Goal: Register for event/course

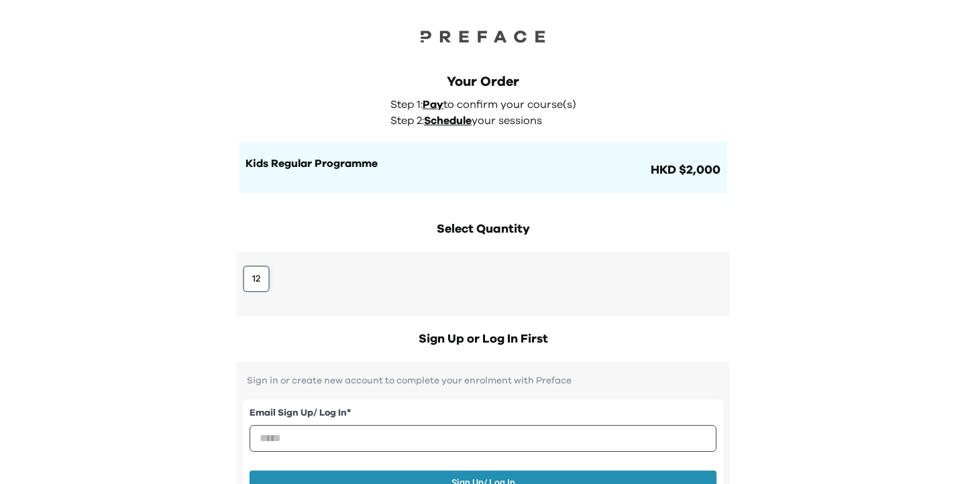
click at [255, 282] on button "12" at bounding box center [256, 279] width 27 height 27
click at [869, 264] on div "Your Order Step 1: Pay to confirm your course(s) Step 2: Schedule your sessions…" at bounding box center [483, 422] width 966 height 845
click at [268, 281] on button "12" at bounding box center [256, 279] width 27 height 27
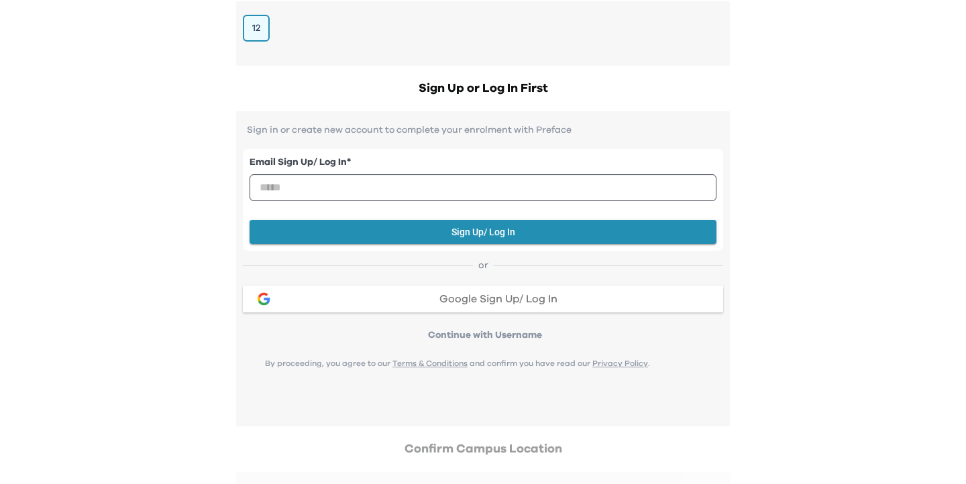
scroll to position [265, 0]
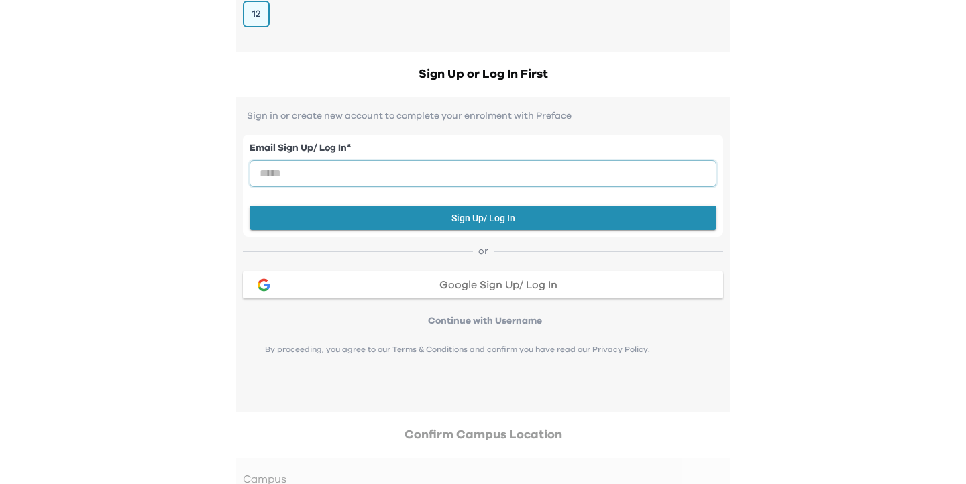
click at [518, 179] on input "email" at bounding box center [483, 173] width 467 height 27
type input "**********"
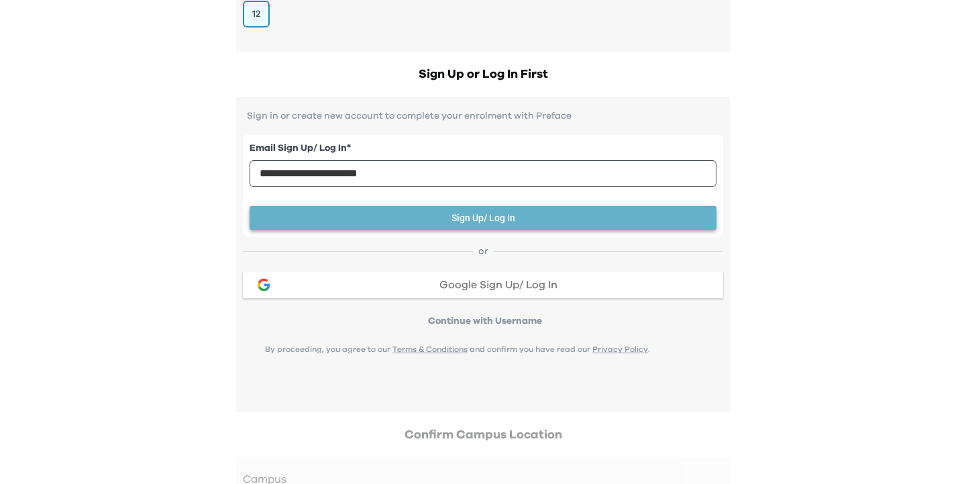
click at [502, 221] on button "Sign Up/ Log In" at bounding box center [483, 218] width 467 height 25
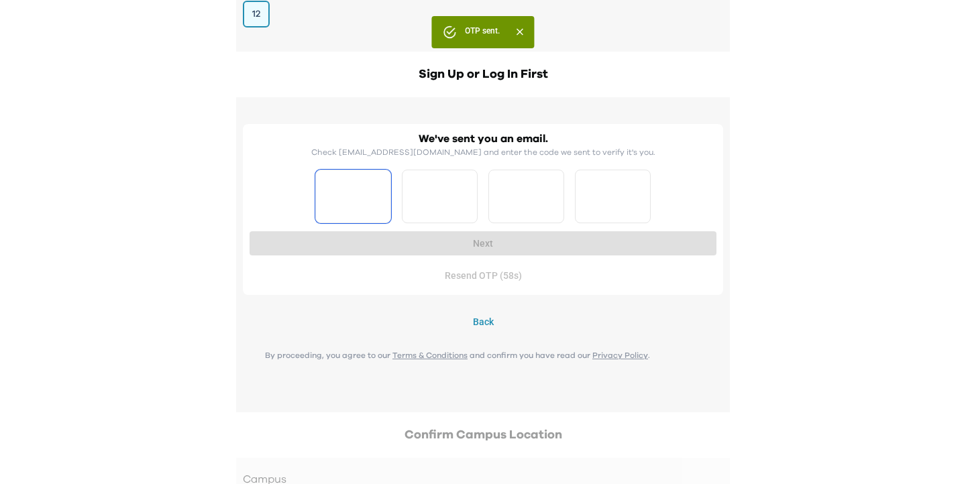
click at [342, 199] on input "Please enter OTP character 1" at bounding box center [353, 197] width 76 height 54
type input "*"
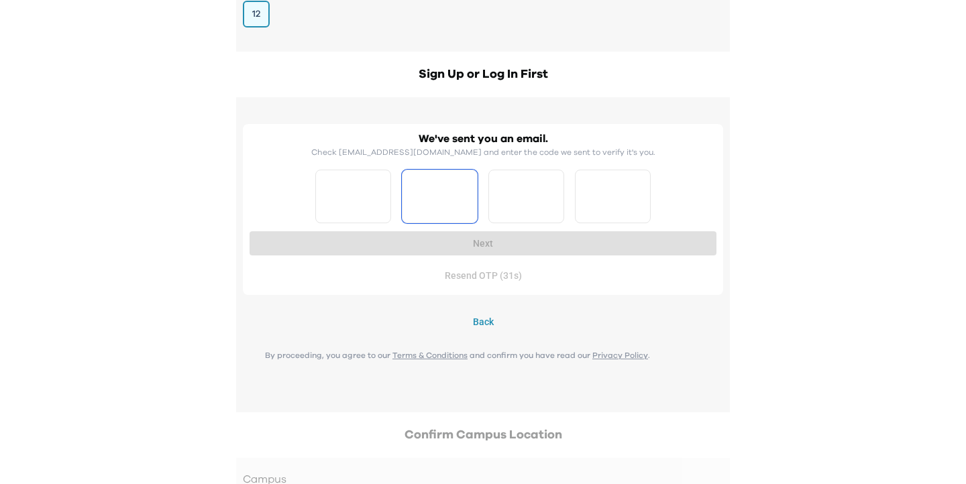
type input "*"
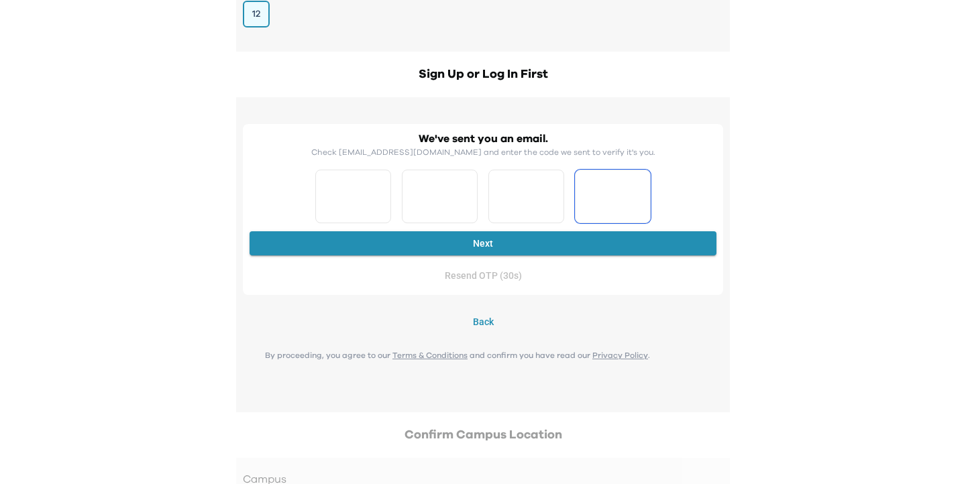
type input "*"
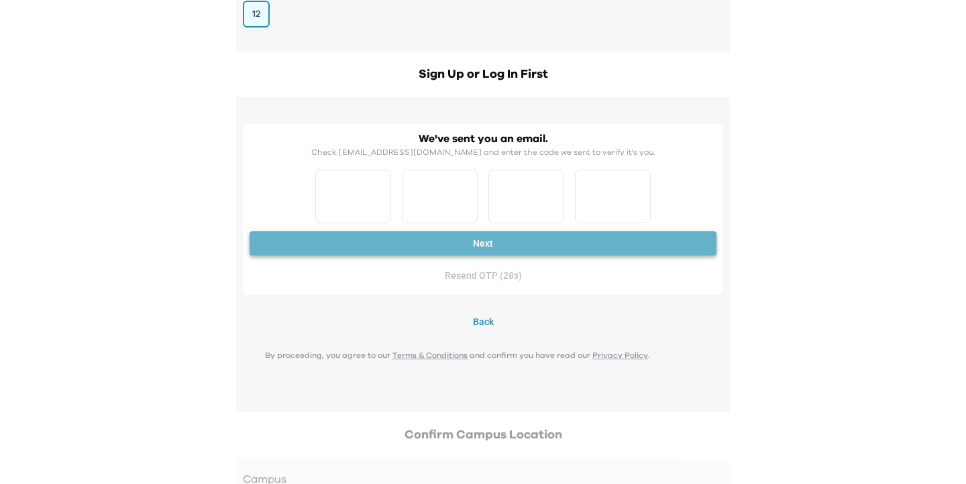
click at [350, 239] on button "Next" at bounding box center [483, 243] width 467 height 25
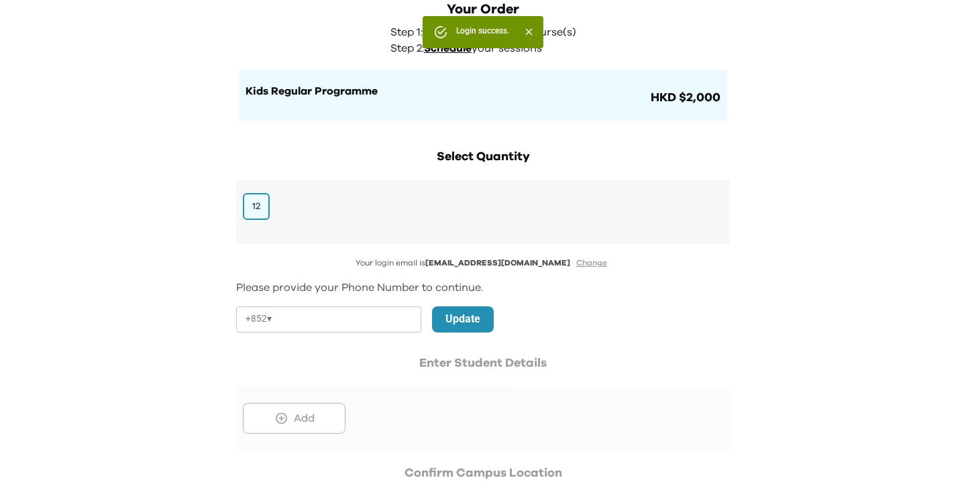
scroll to position [71, 0]
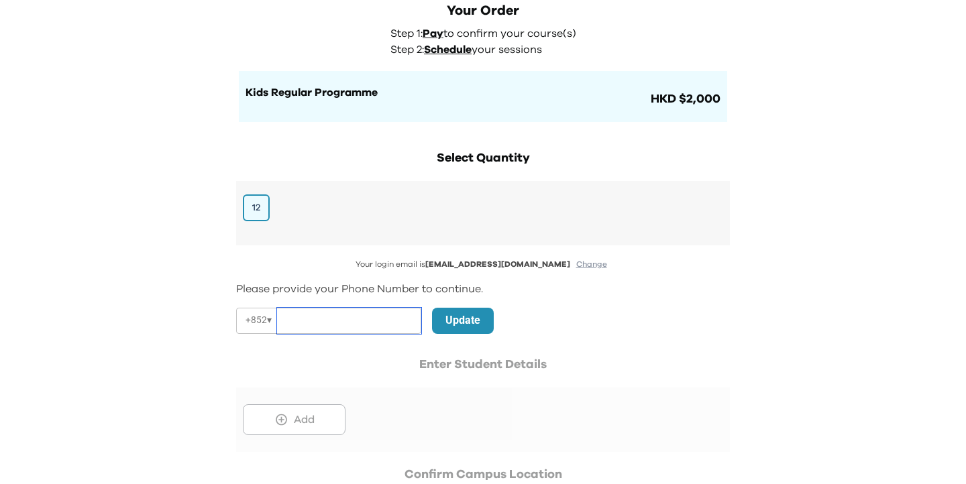
click at [366, 328] on input "tel" at bounding box center [349, 321] width 144 height 26
click at [366, 324] on input "tel" at bounding box center [349, 321] width 144 height 26
click at [398, 276] on div "Your login email is jacklinechiu68@gmail.com Change Please provide your Phone N…" at bounding box center [483, 355] width 494 height 193
click at [359, 313] on input "tel" at bounding box center [349, 321] width 144 height 26
type input "********"
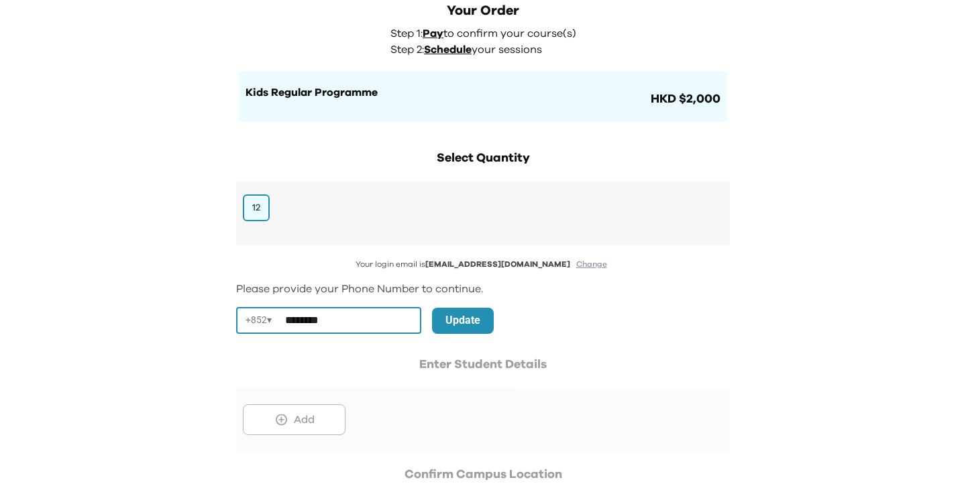
click at [437, 319] on button "Update" at bounding box center [463, 321] width 62 height 26
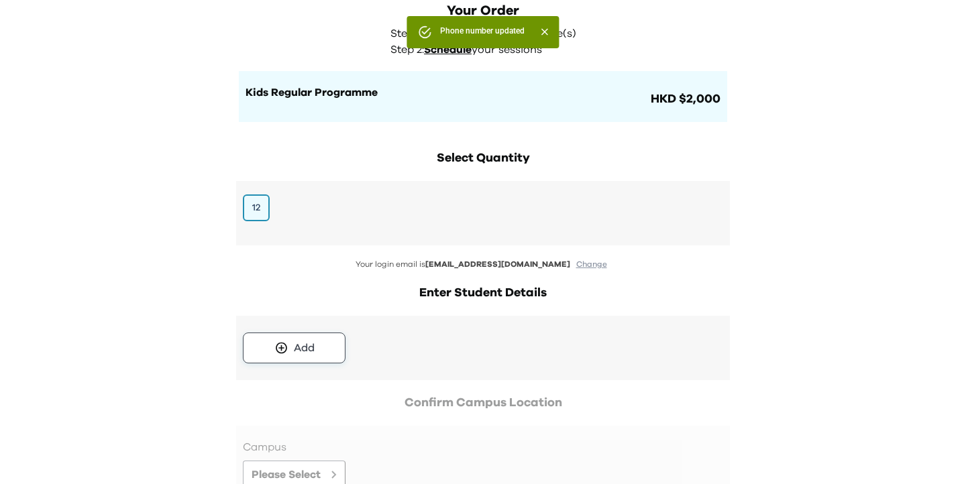
click at [307, 341] on div "Add" at bounding box center [304, 348] width 21 height 16
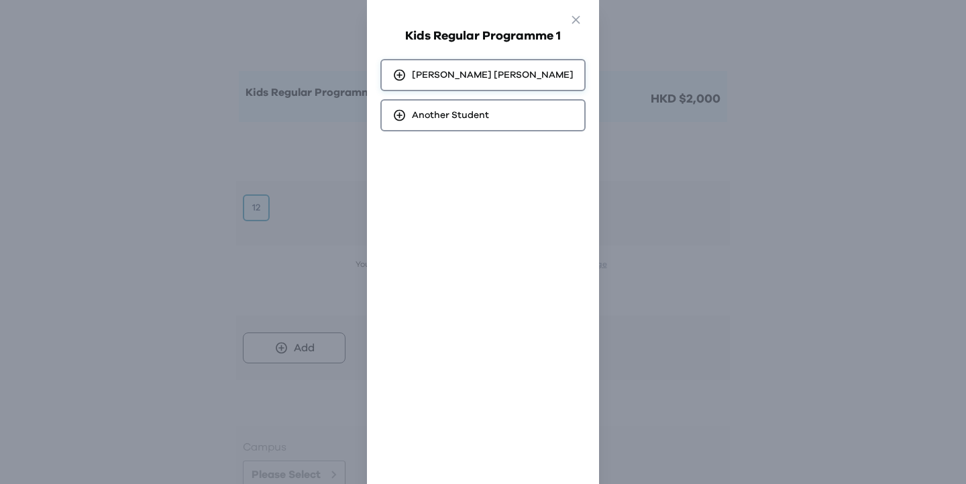
click at [507, 76] on div "Ka Hong Lau" at bounding box center [482, 75] width 205 height 32
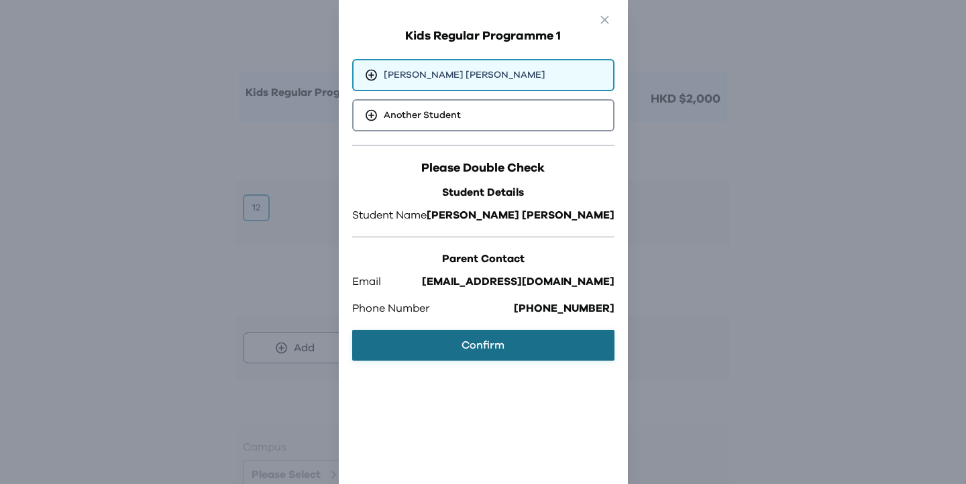
click at [532, 343] on button "Confirm" at bounding box center [483, 345] width 262 height 31
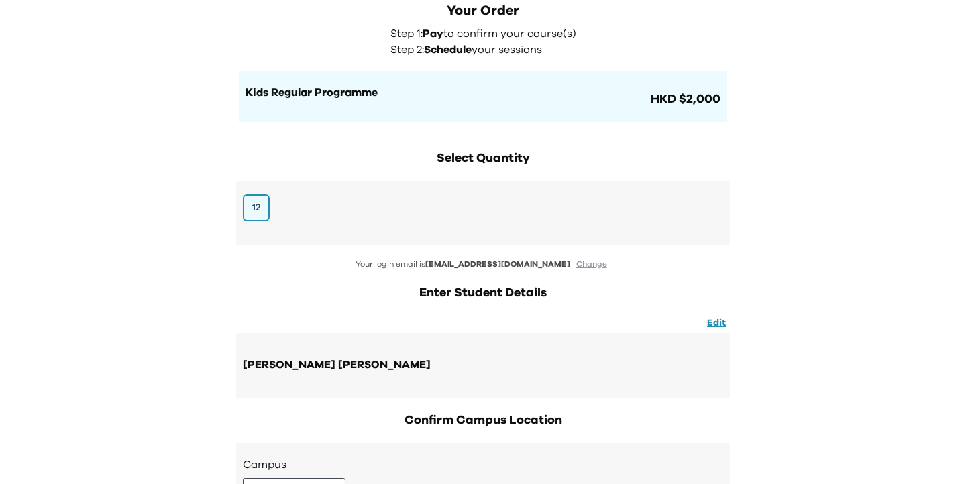
scroll to position [209, 0]
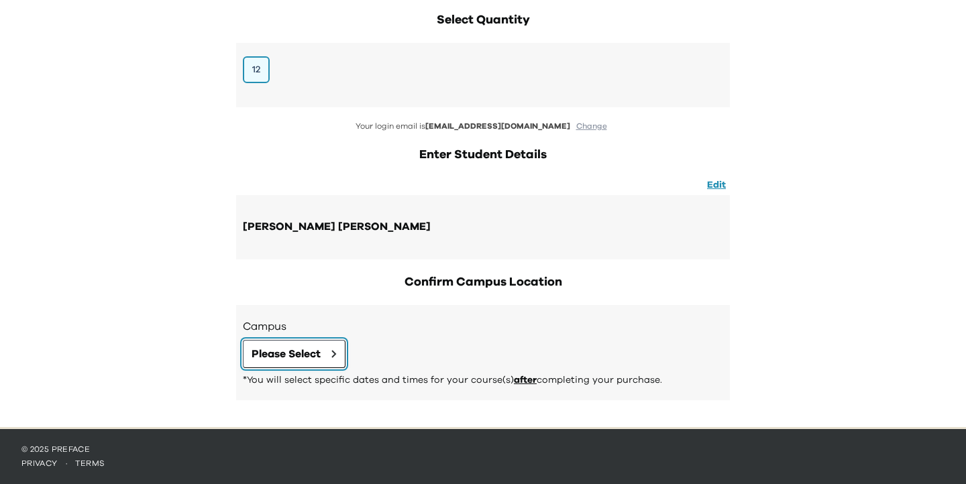
click at [312, 354] on span "Please Select" at bounding box center [286, 354] width 69 height 16
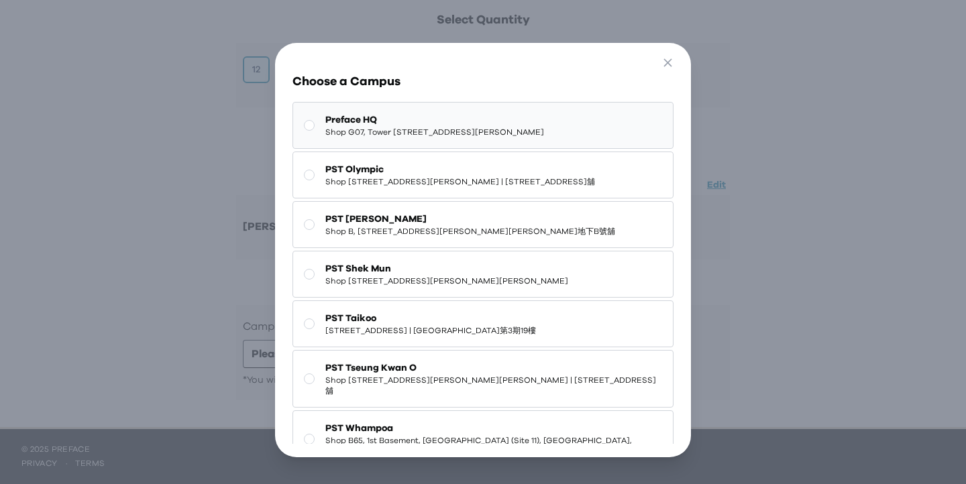
click at [430, 121] on span "Preface HQ" at bounding box center [434, 119] width 219 height 13
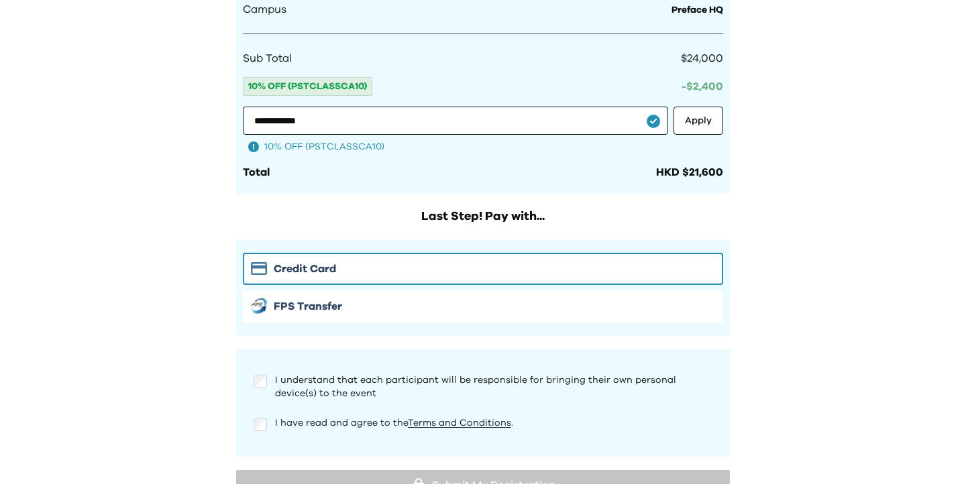
scroll to position [878, 0]
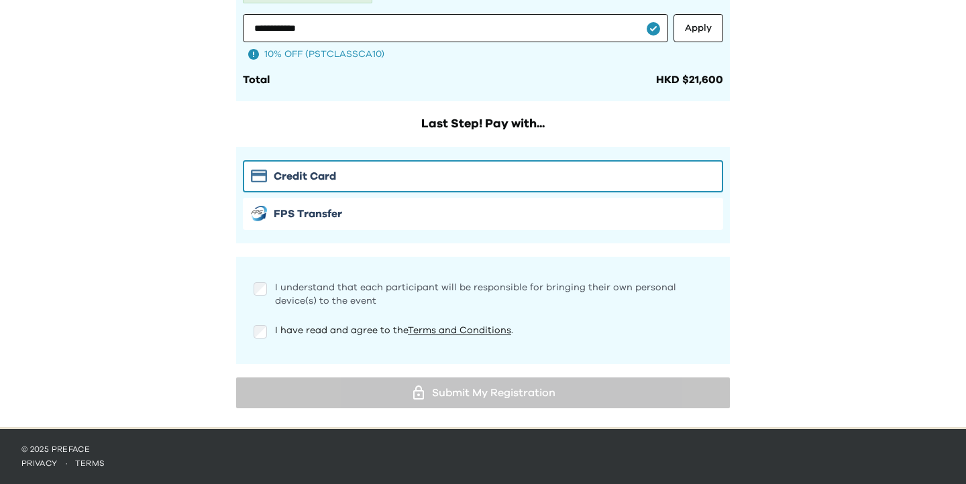
click at [357, 290] on span "I understand that each participant will be responsible for bringing their own p…" at bounding box center [475, 294] width 401 height 23
click at [336, 327] on span "I have read and agree to the Terms and Conditions ." at bounding box center [394, 330] width 238 height 9
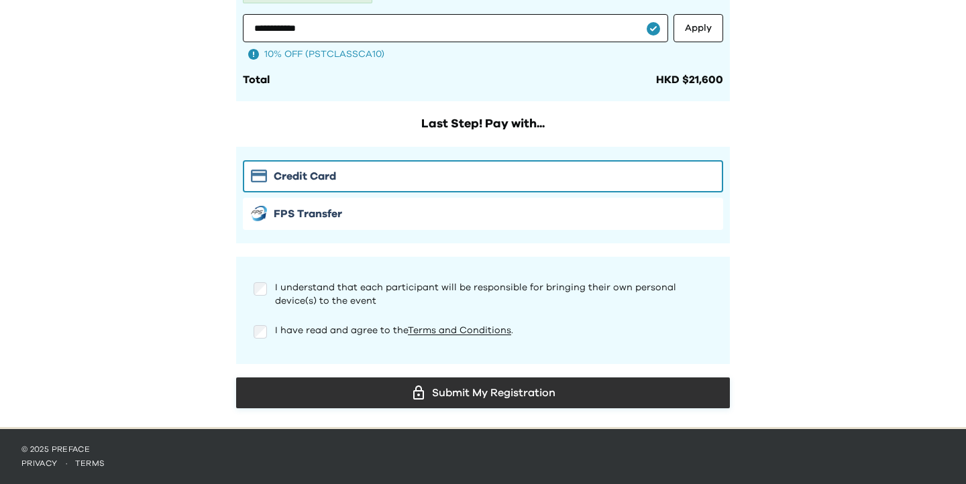
click at [410, 396] on icon at bounding box center [418, 393] width 16 height 16
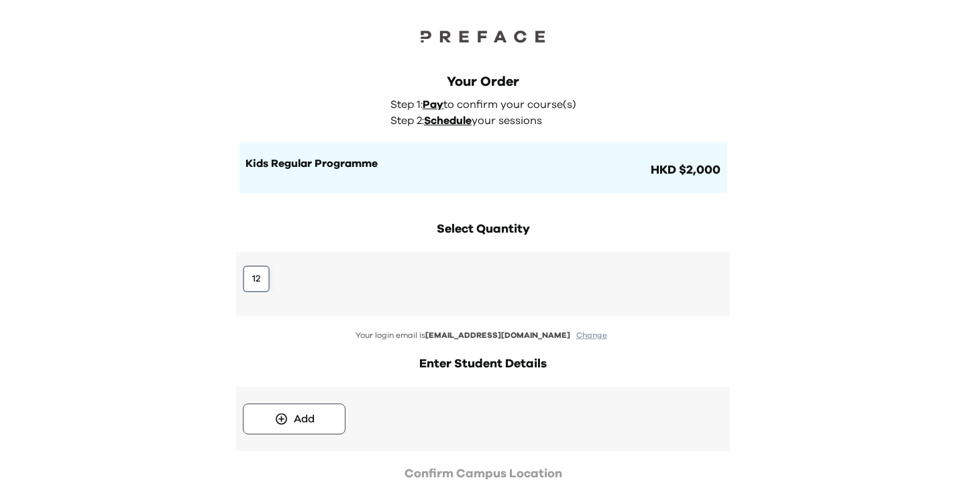
click at [260, 280] on button "12" at bounding box center [256, 279] width 27 height 27
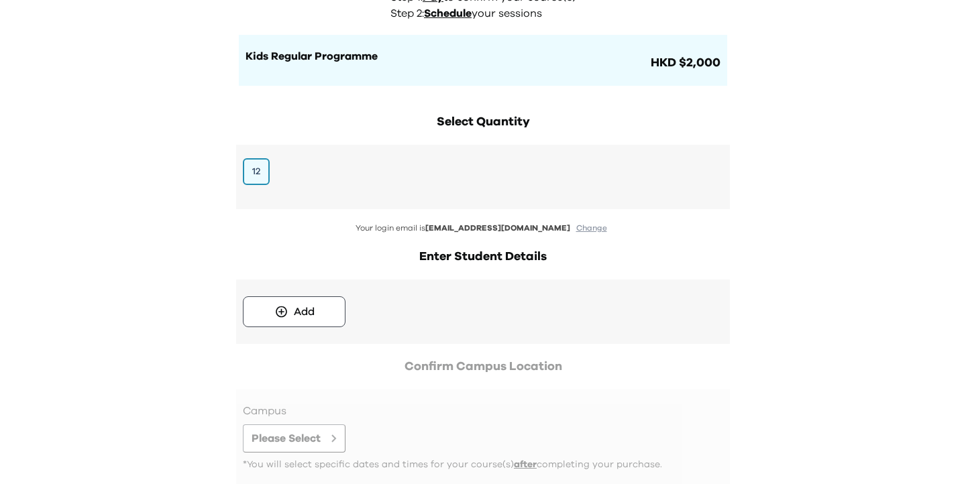
scroll to position [113, 0]
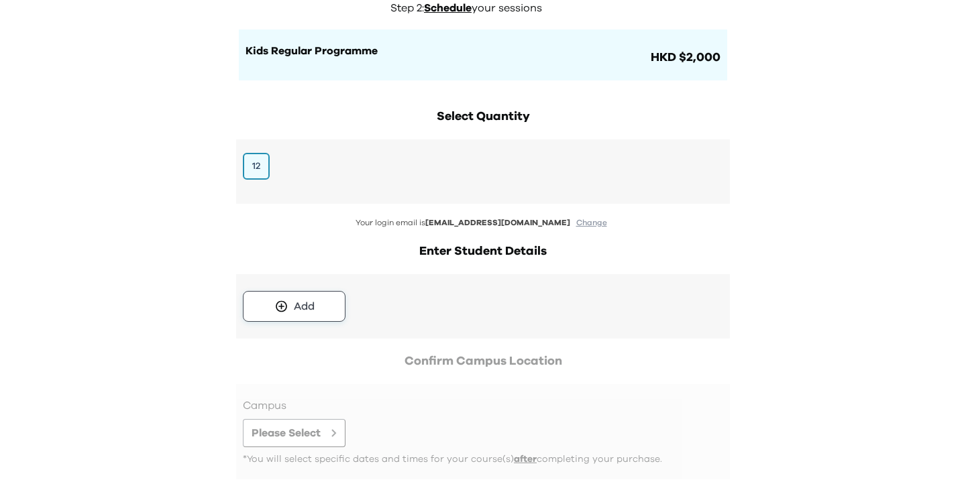
click at [298, 298] on div "Add" at bounding box center [304, 306] width 21 height 16
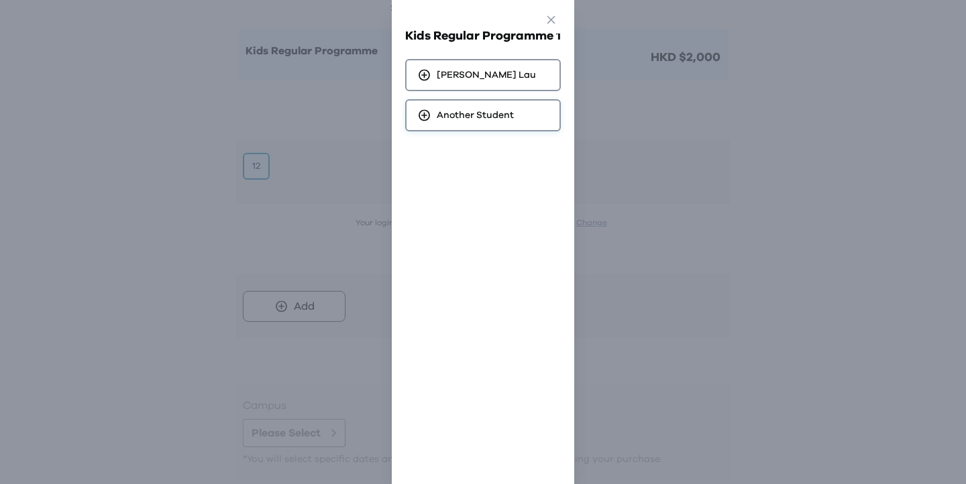
click at [494, 117] on span "Another Student" at bounding box center [475, 115] width 77 height 13
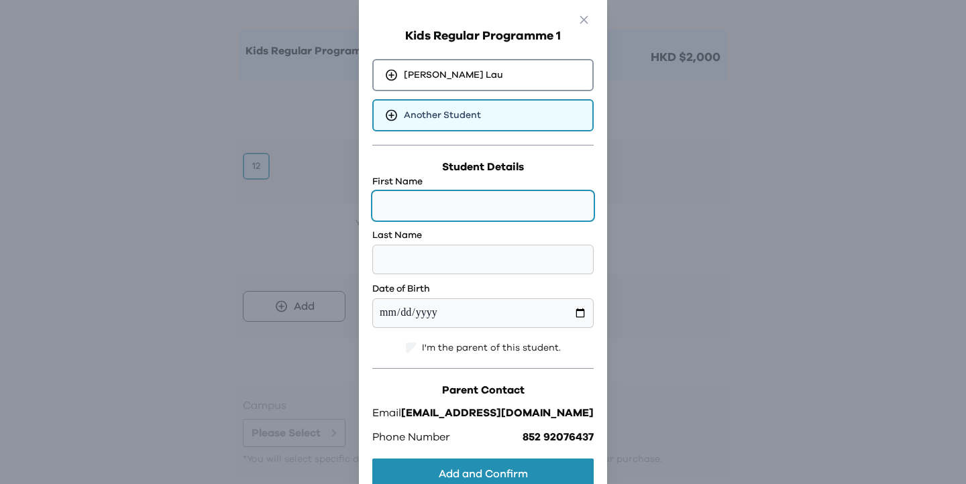
click at [490, 192] on input "text" at bounding box center [482, 206] width 221 height 30
type input "*****"
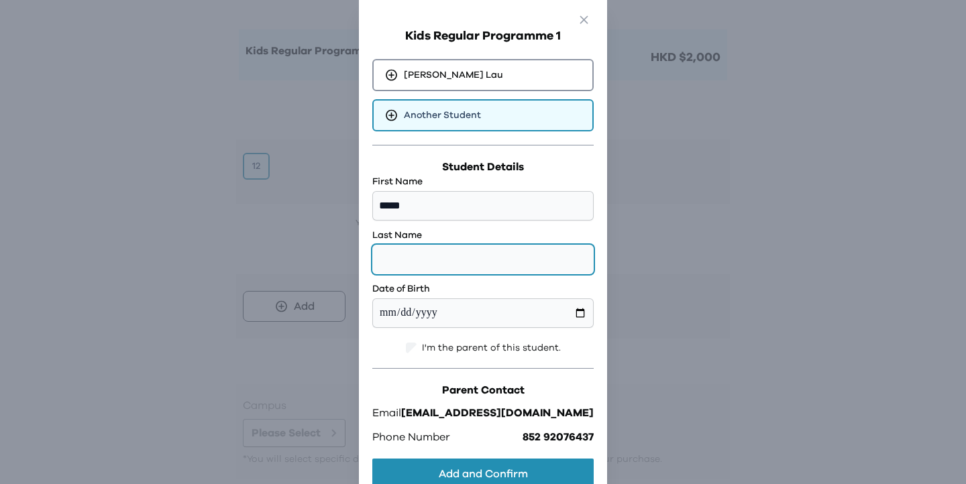
click at [470, 258] on input "text" at bounding box center [482, 260] width 221 height 30
type input "***"
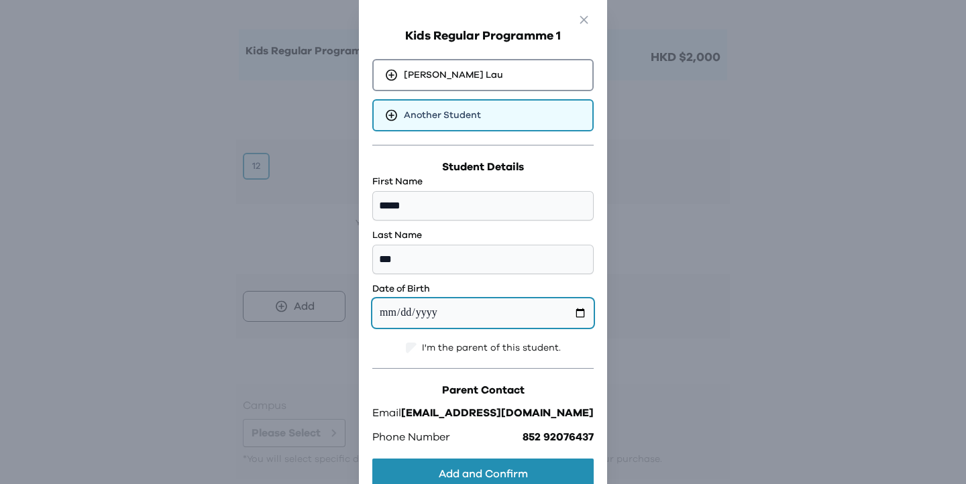
click at [406, 321] on input "date" at bounding box center [482, 313] width 221 height 30
type input "**********"
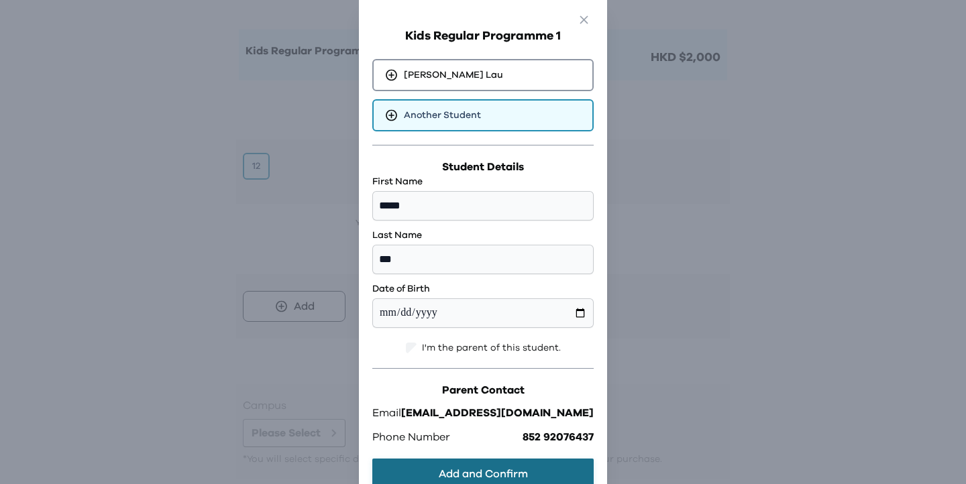
click at [477, 471] on button "Add and Confirm" at bounding box center [482, 474] width 221 height 31
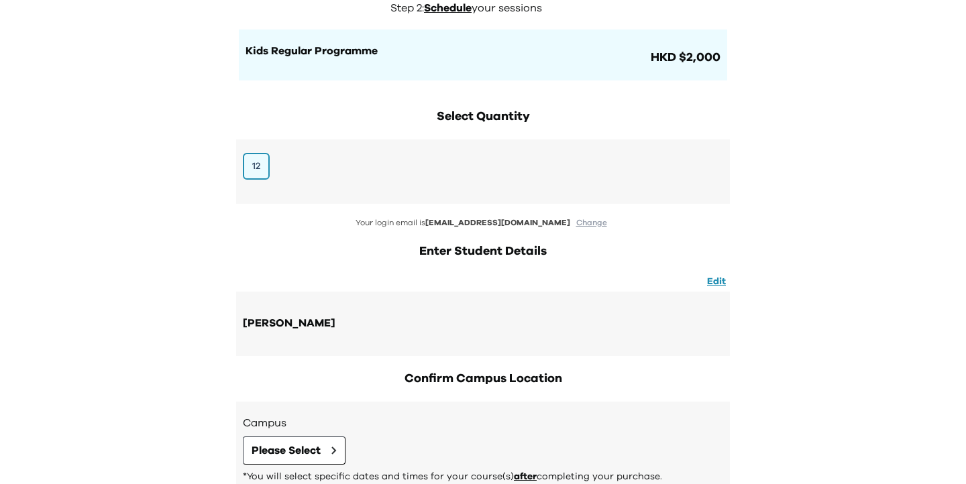
scroll to position [209, 0]
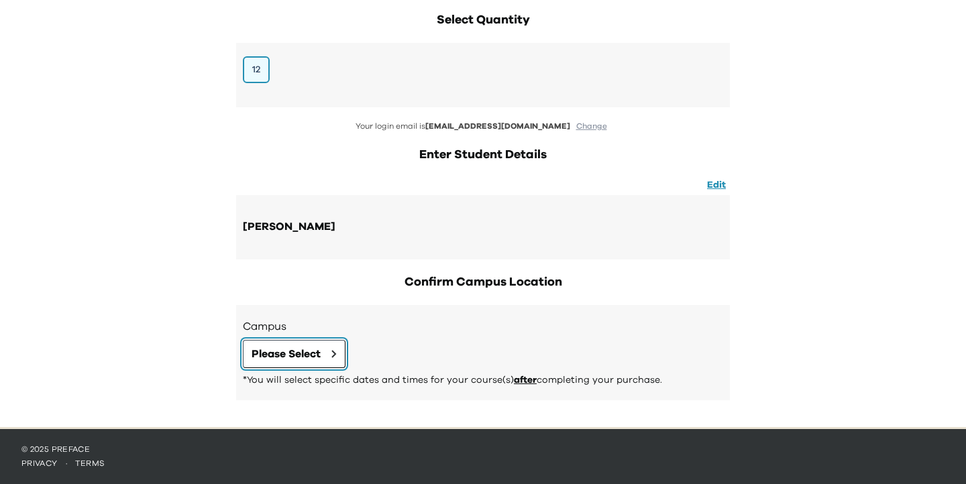
click at [324, 358] on button "Please Select" at bounding box center [294, 354] width 103 height 28
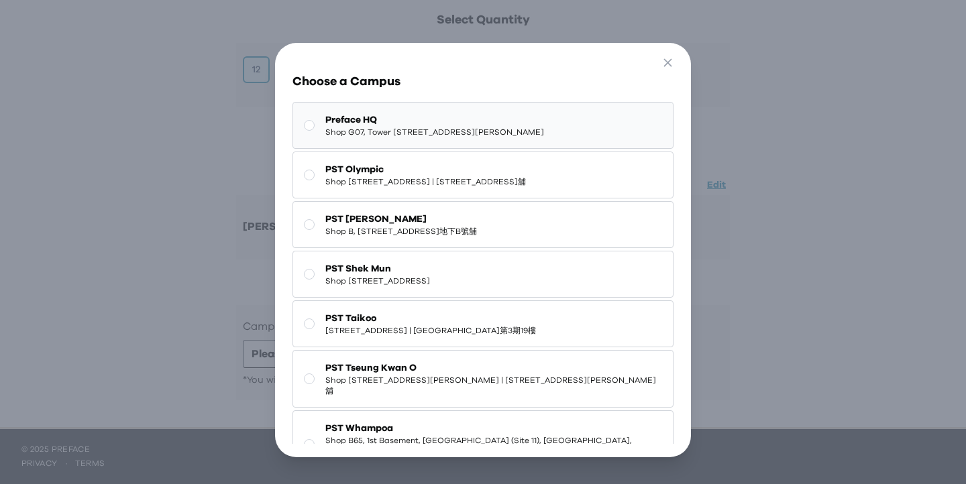
click at [425, 138] on span "Shop G07, Tower 535, 535 Jaffe Road, Causeway Bay | 銅鑼灣謝斐道535號Tower 535 地下G07號舖" at bounding box center [434, 132] width 219 height 11
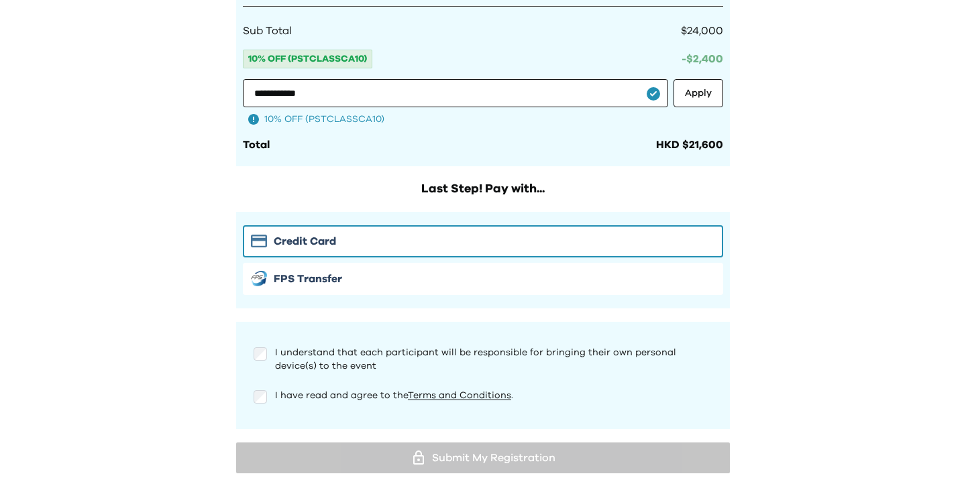
scroll to position [878, 0]
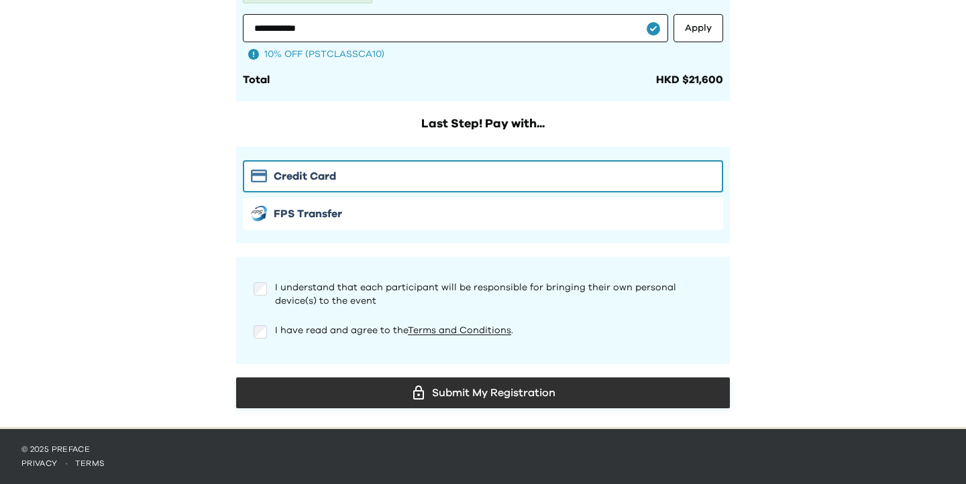
click at [308, 384] on div "Submit My Registration" at bounding box center [483, 393] width 472 height 20
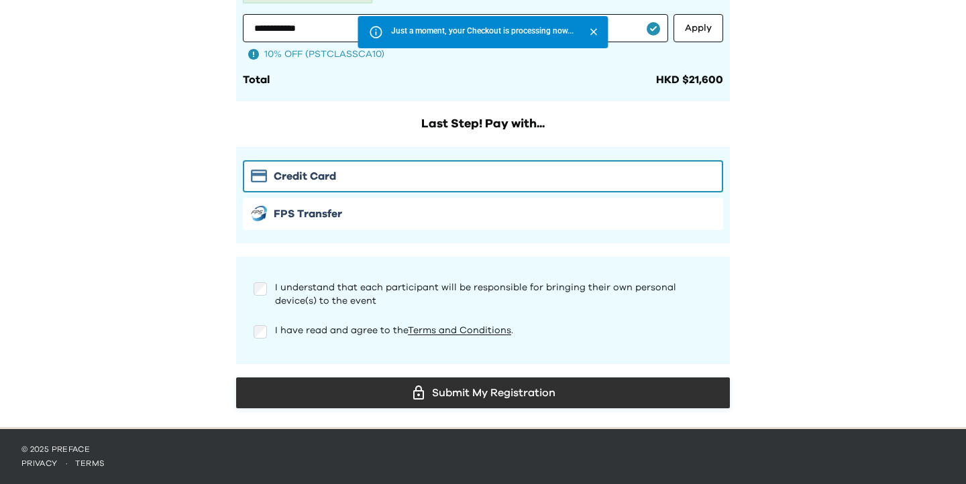
click at [368, 392] on div "Submit My Registration" at bounding box center [483, 393] width 472 height 20
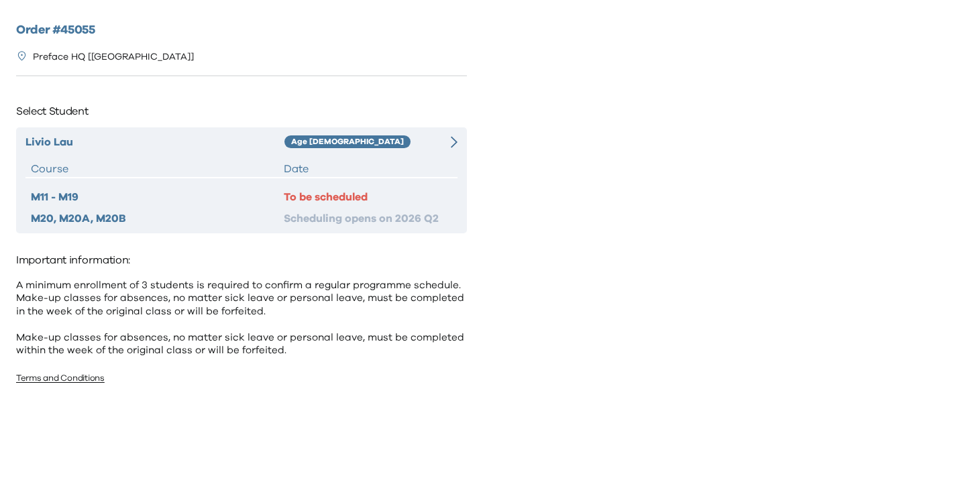
click at [434, 136] on div "Age [DEMOGRAPHIC_DATA]" at bounding box center [359, 142] width 151 height 16
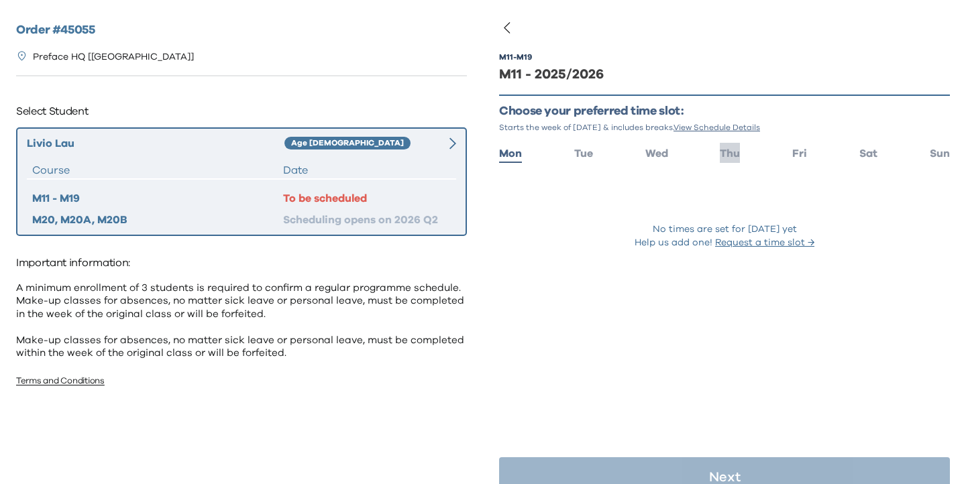
click at [723, 156] on span "Thu" at bounding box center [730, 153] width 20 height 11
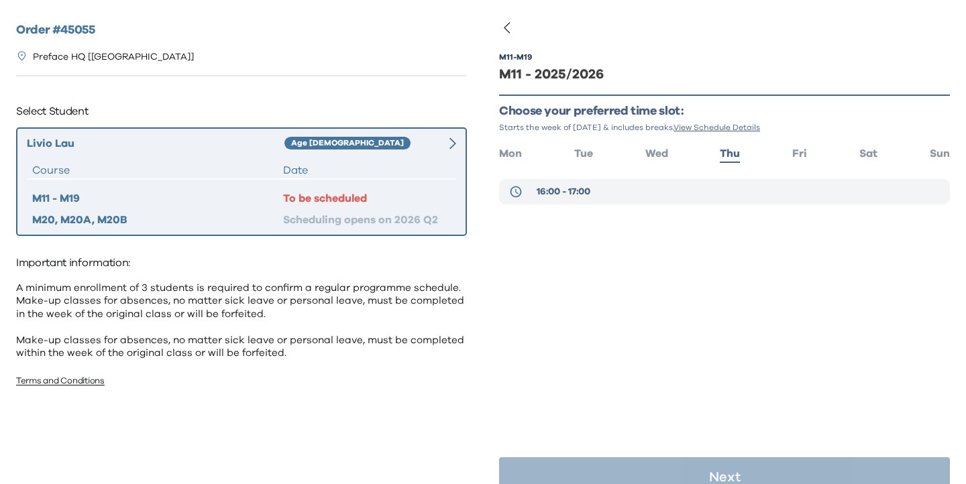
click at [647, 190] on button "16:00 - 17:00" at bounding box center [724, 191] width 451 height 25
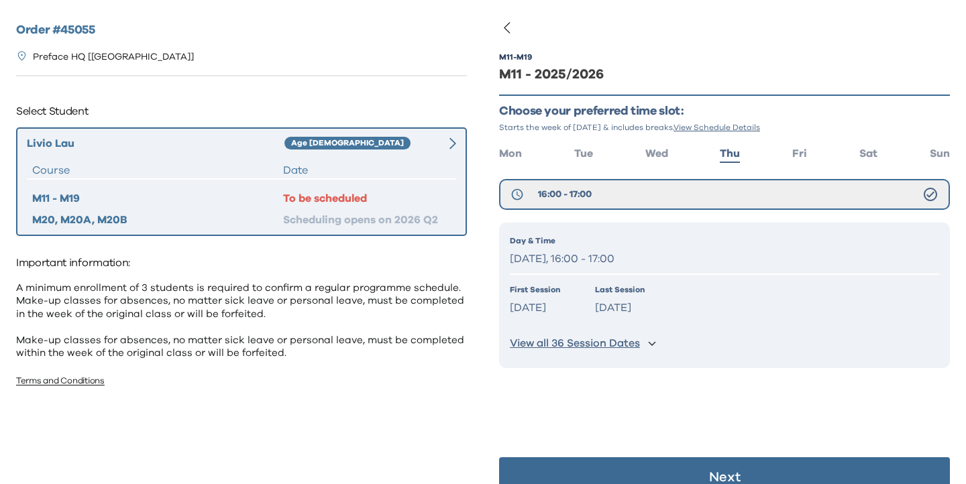
click at [666, 327] on div "Day & Time [DATE], 16:00 - 17:00 First Session [DATE] Last Session [DATE] View …" at bounding box center [724, 295] width 451 height 145
click at [660, 469] on button "Next" at bounding box center [724, 477] width 451 height 40
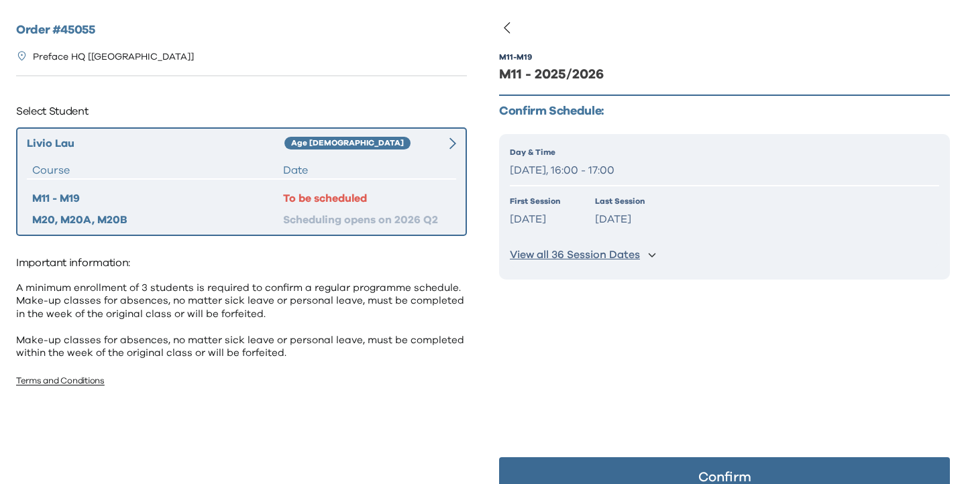
click at [659, 465] on button "Confirm" at bounding box center [724, 477] width 451 height 40
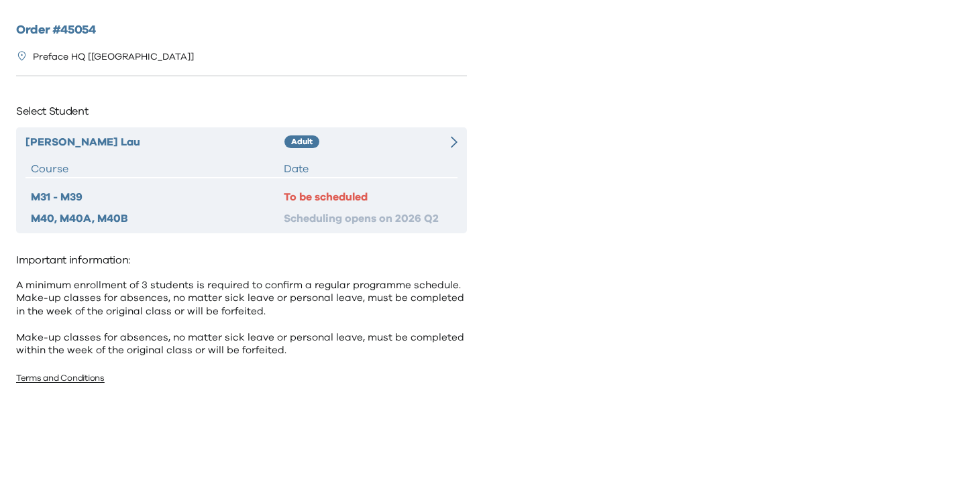
click at [453, 139] on icon at bounding box center [454, 141] width 7 height 11
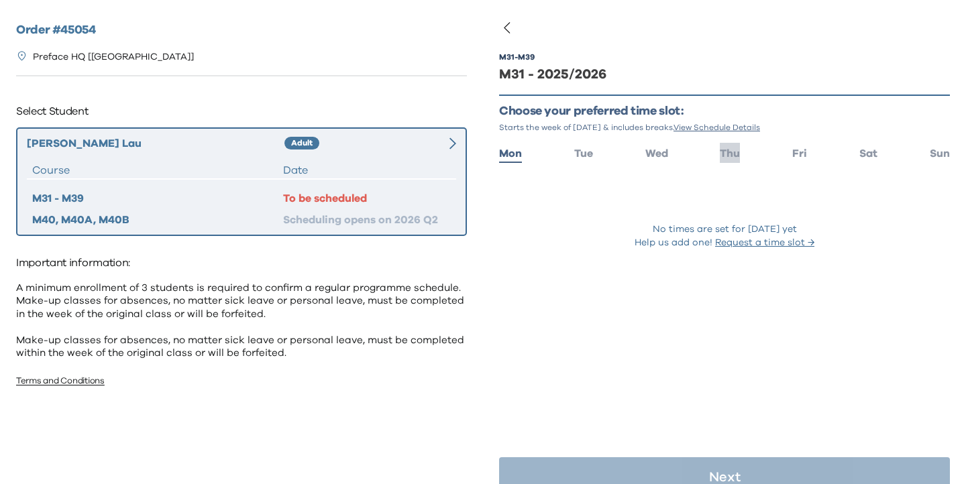
click at [732, 154] on span "Thu" at bounding box center [730, 153] width 20 height 11
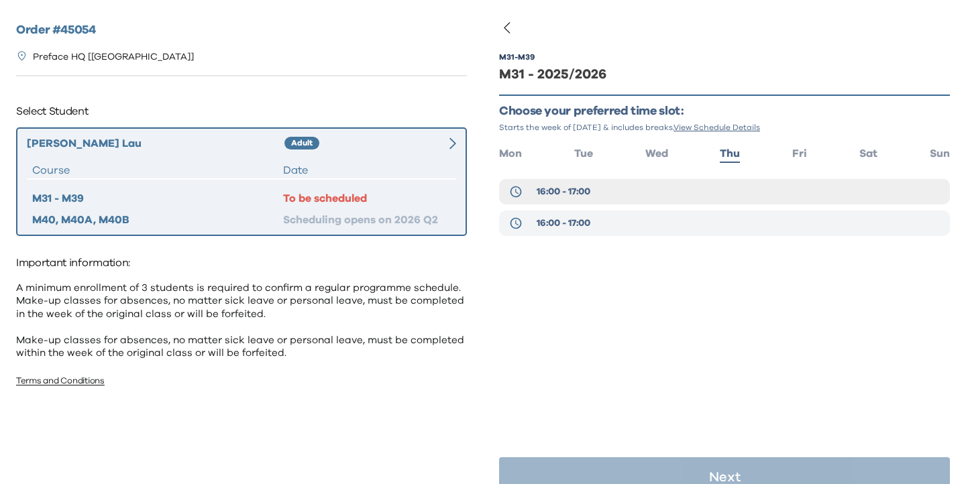
click at [627, 231] on button "16:00 - 17:00" at bounding box center [724, 223] width 451 height 25
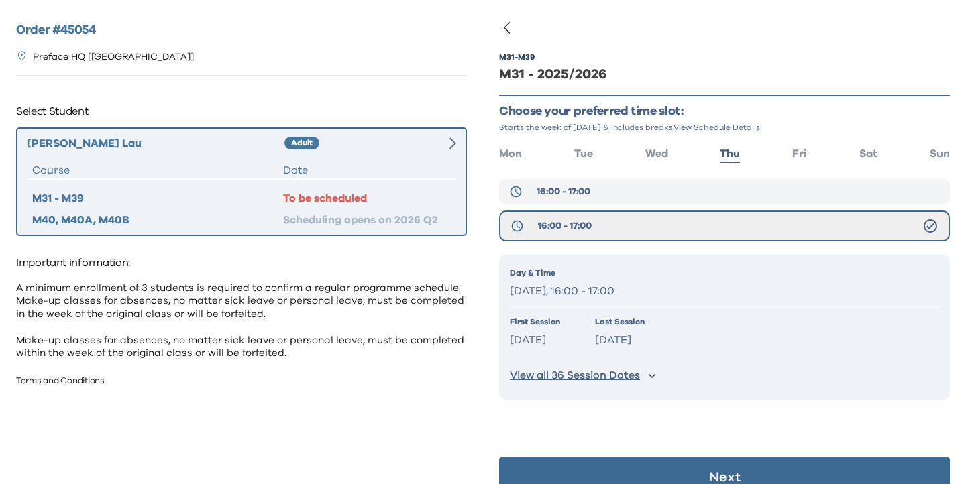
click at [606, 198] on button "16:00 - 17:00" at bounding box center [724, 191] width 451 height 25
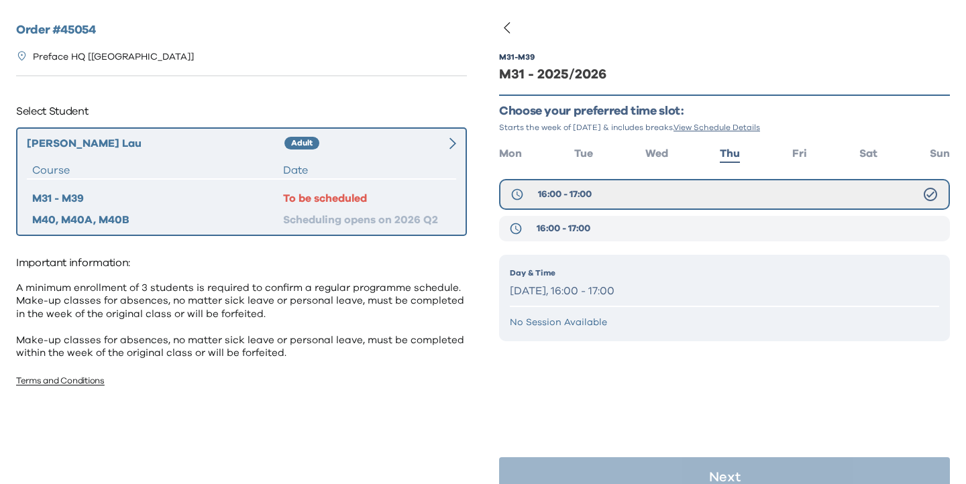
click at [602, 227] on button "16:00 - 17:00" at bounding box center [724, 228] width 451 height 25
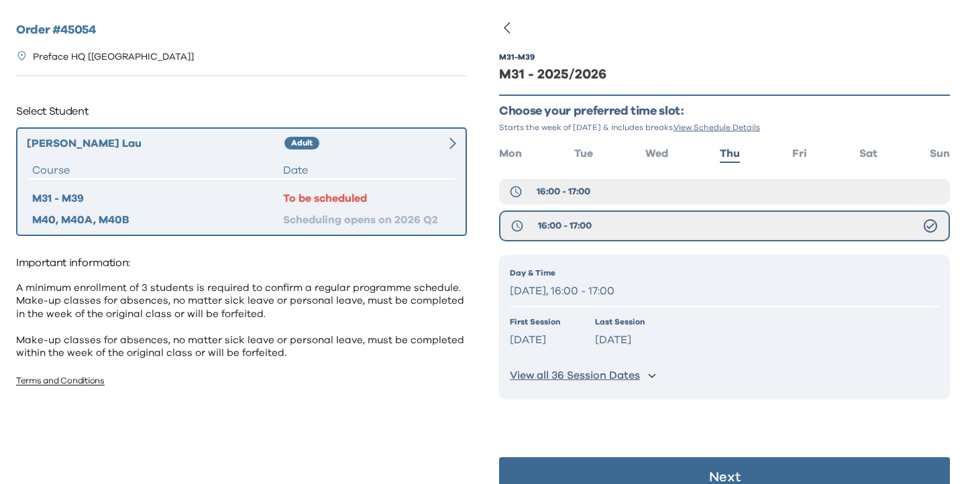
click at [674, 465] on button "Next" at bounding box center [724, 477] width 451 height 40
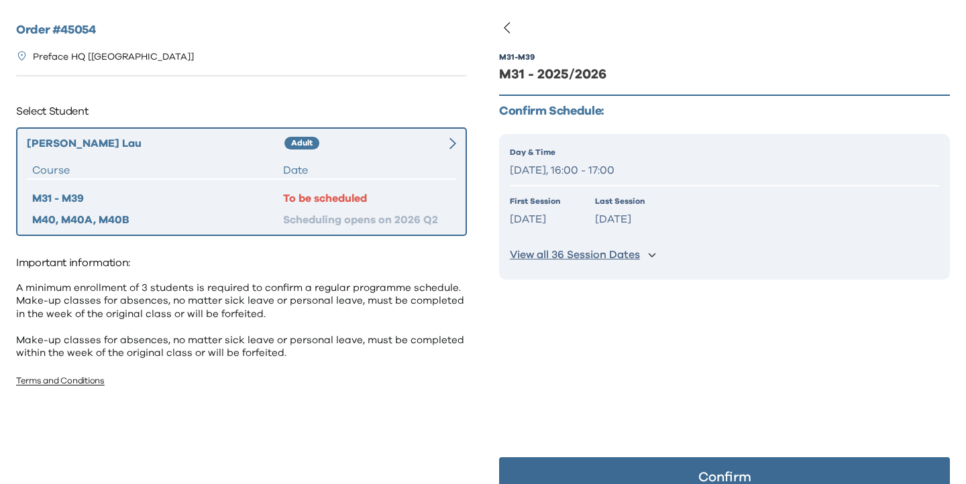
click at [674, 466] on button "Confirm" at bounding box center [724, 477] width 451 height 40
